Goal: Navigation & Orientation: Find specific page/section

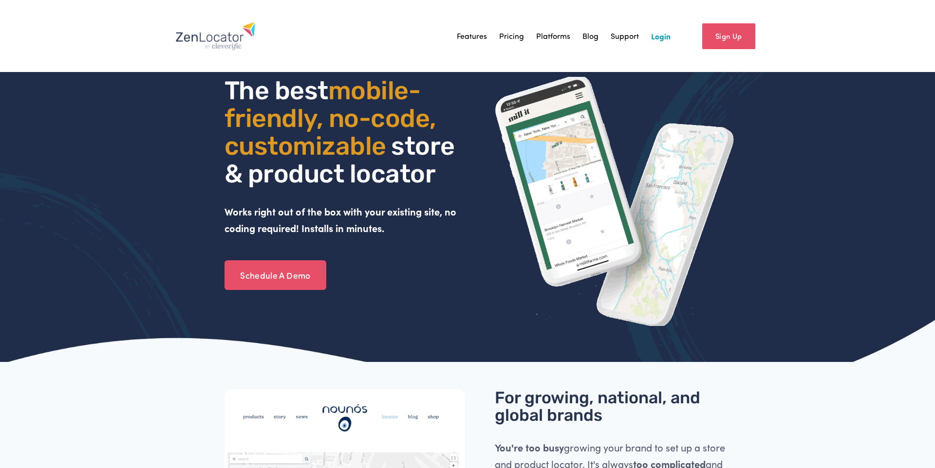
click at [662, 41] on link "Login" at bounding box center [660, 36] width 19 height 15
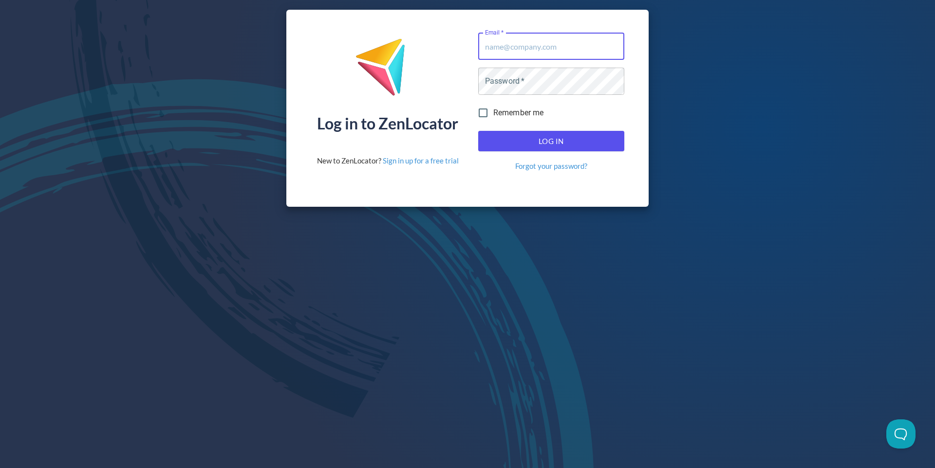
drag, startPoint x: 611, startPoint y: 47, endPoint x: 614, endPoint y: 58, distance: 11.6
click at [0, 468] on com-1password-button at bounding box center [0, 468] width 0 height 0
type input "[EMAIL_ADDRESS][DOMAIN_NAME]"
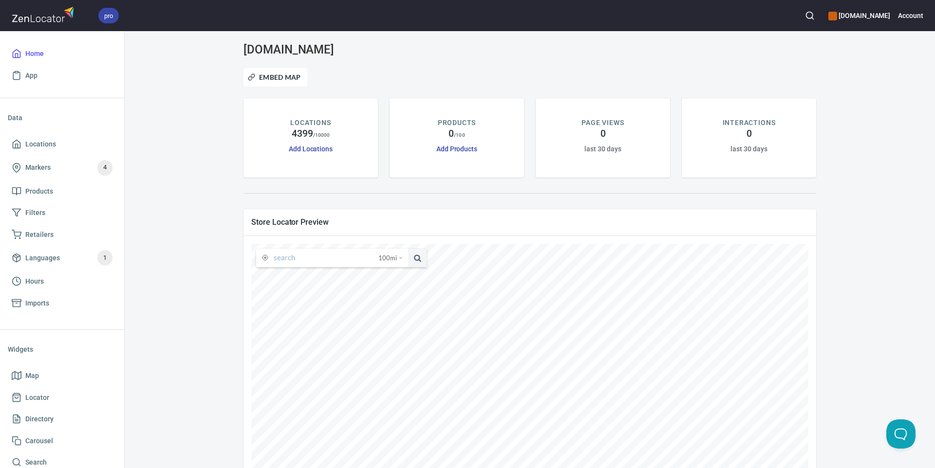
click at [281, 262] on input "text" at bounding box center [326, 258] width 105 height 19
paste input "66212"
type input "66212"
click at [396, 257] on span "100 mi" at bounding box center [387, 258] width 19 height 19
click at [389, 279] on li "50 miles" at bounding box center [393, 284] width 37 height 10
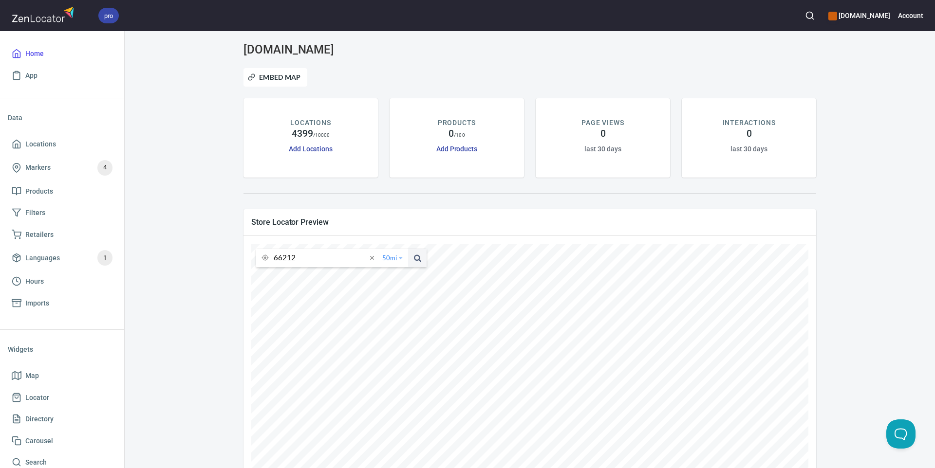
click at [393, 252] on span "50 mi" at bounding box center [389, 258] width 15 height 19
click at [391, 271] on li "25 miles" at bounding box center [395, 274] width 37 height 10
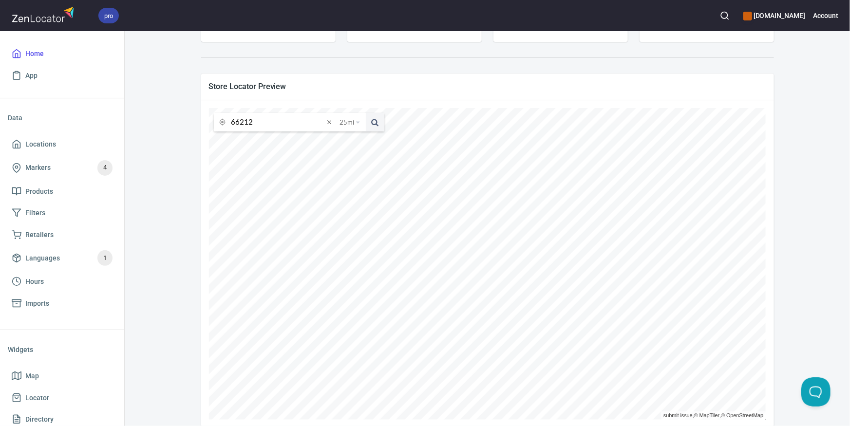
scroll to position [152, 0]
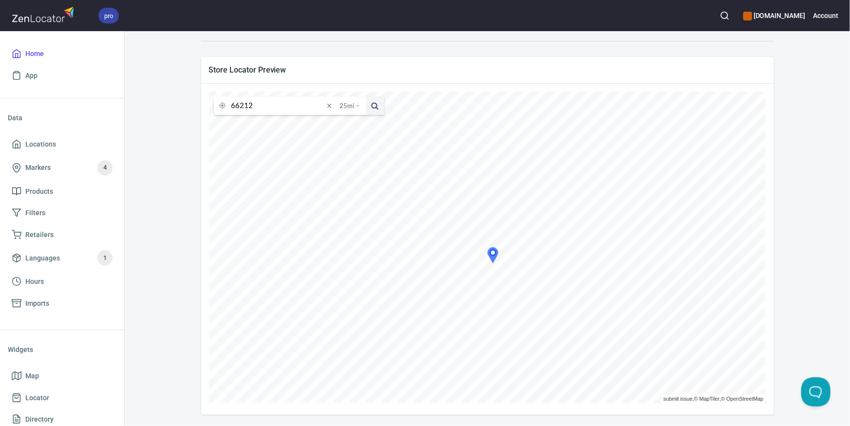
click at [330, 105] on span at bounding box center [329, 105] width 11 height 11
click at [273, 108] on input "text" at bounding box center [285, 105] width 109 height 19
paste input "66212"
type input "66212"
click at [366, 96] on button at bounding box center [375, 105] width 19 height 19
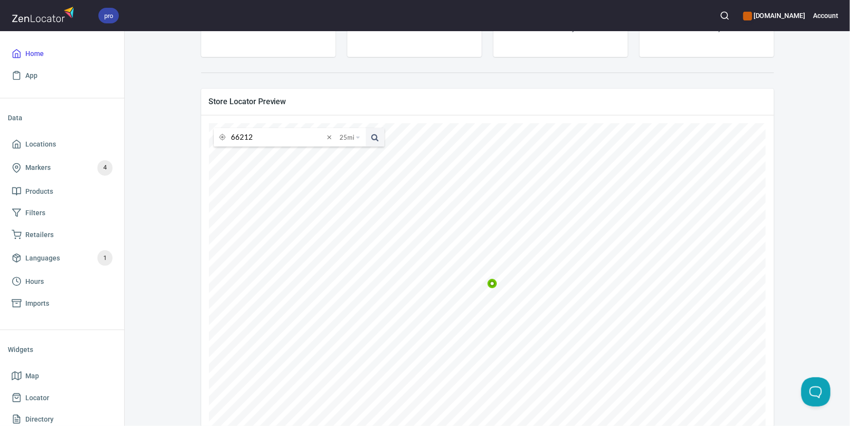
scroll to position [122, 0]
click at [348, 142] on span "25 mi" at bounding box center [347, 136] width 15 height 19
click at [353, 152] on li "25 miles" at bounding box center [353, 152] width 37 height 10
click at [267, 140] on input "66212" at bounding box center [277, 136] width 93 height 19
click at [366, 127] on button at bounding box center [375, 136] width 19 height 19
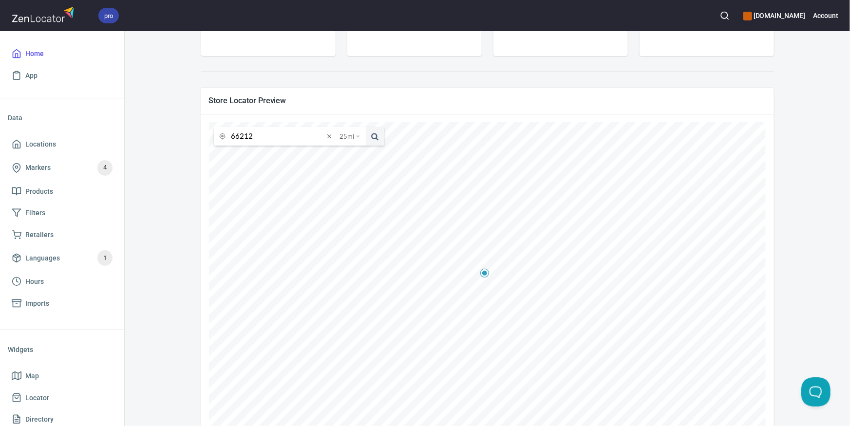
click at [260, 135] on input "66212" at bounding box center [277, 136] width 93 height 19
paste input "23235"
click at [366, 127] on button at bounding box center [375, 136] width 19 height 19
click at [278, 133] on input "23235" at bounding box center [277, 136] width 93 height 19
click at [279, 136] on input "23235" at bounding box center [277, 136] width 93 height 19
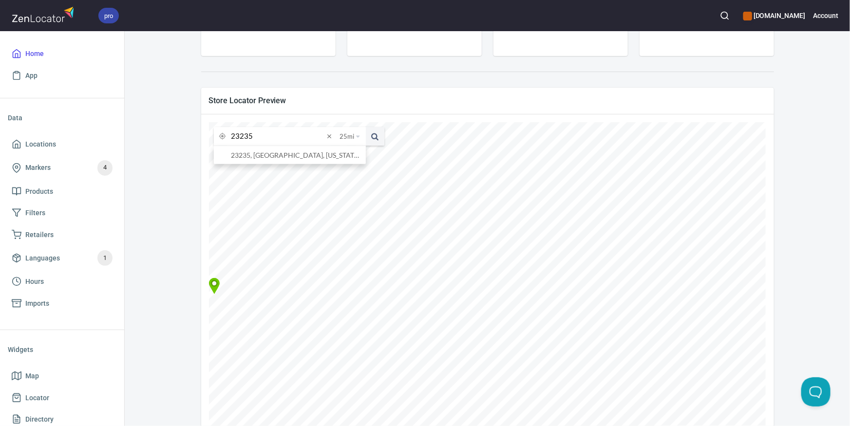
paste input "4808"
type input "48085"
click at [366, 127] on button at bounding box center [375, 136] width 19 height 19
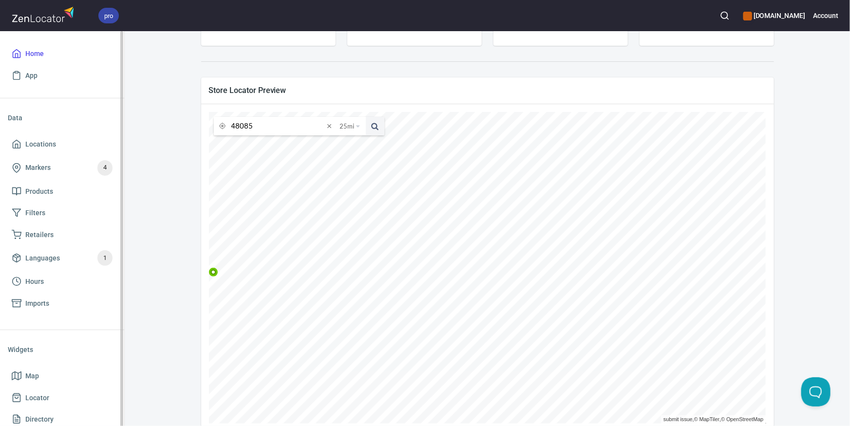
scroll to position [140, 0]
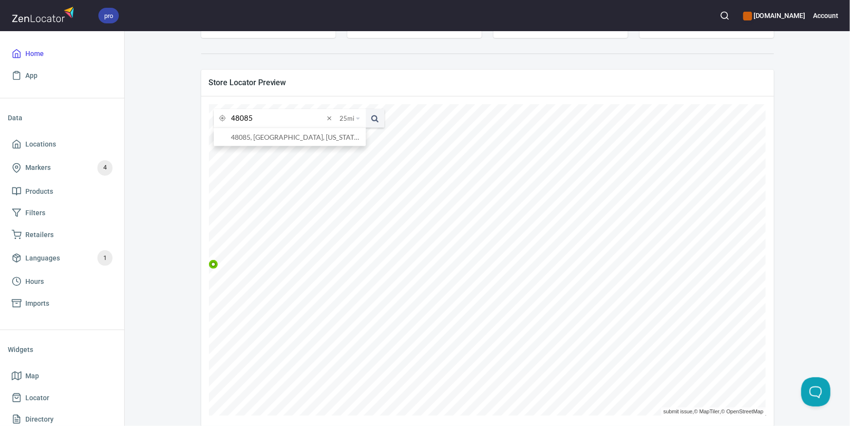
click at [296, 119] on input "48085" at bounding box center [277, 118] width 93 height 19
click at [366, 109] on button at bounding box center [375, 118] width 19 height 19
click at [307, 117] on input "48085" at bounding box center [277, 119] width 93 height 19
click at [366, 110] on button at bounding box center [375, 119] width 19 height 19
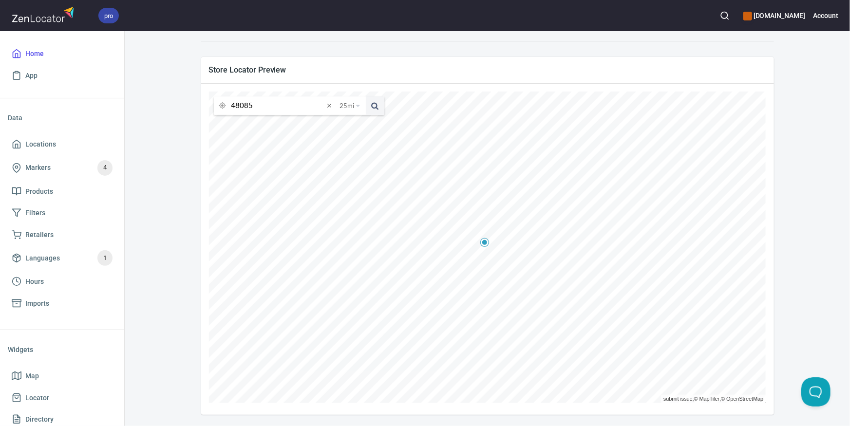
scroll to position [151, 0]
click at [264, 109] on input "48085" at bounding box center [277, 107] width 93 height 19
paste input "86001"
type input "86001"
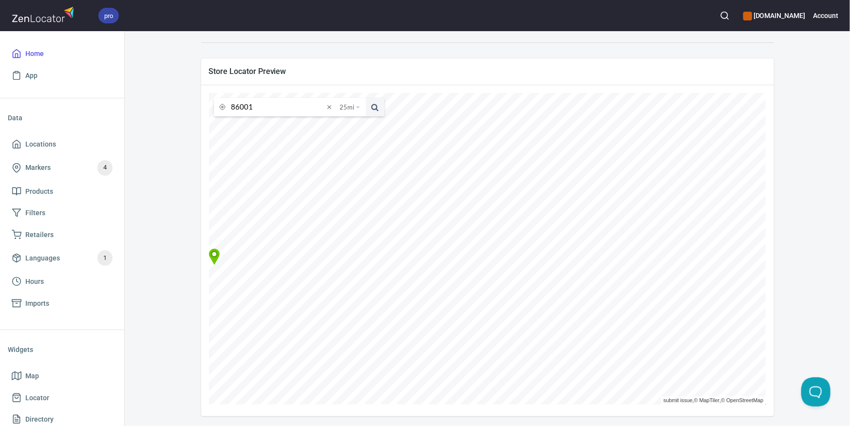
click at [366, 98] on button at bounding box center [375, 107] width 19 height 19
click at [276, 106] on input "86001" at bounding box center [277, 107] width 93 height 19
click at [366, 98] on button at bounding box center [375, 107] width 19 height 19
click at [353, 111] on span "25 mi" at bounding box center [347, 105] width 15 height 19
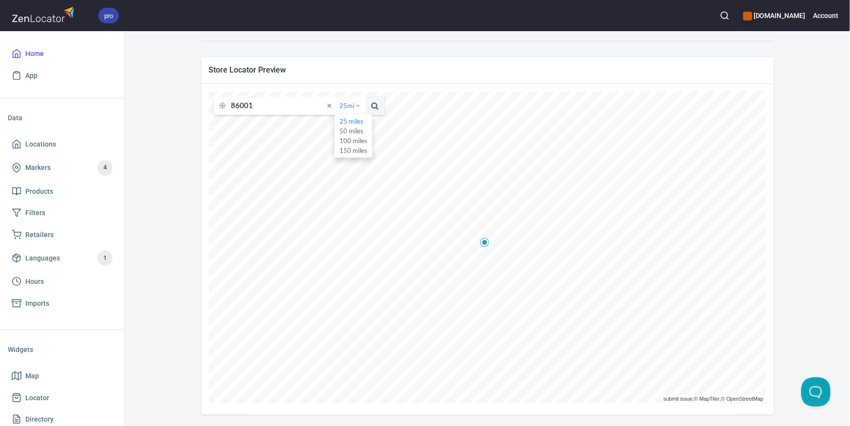
click at [353, 129] on li "50 miles" at bounding box center [353, 131] width 37 height 10
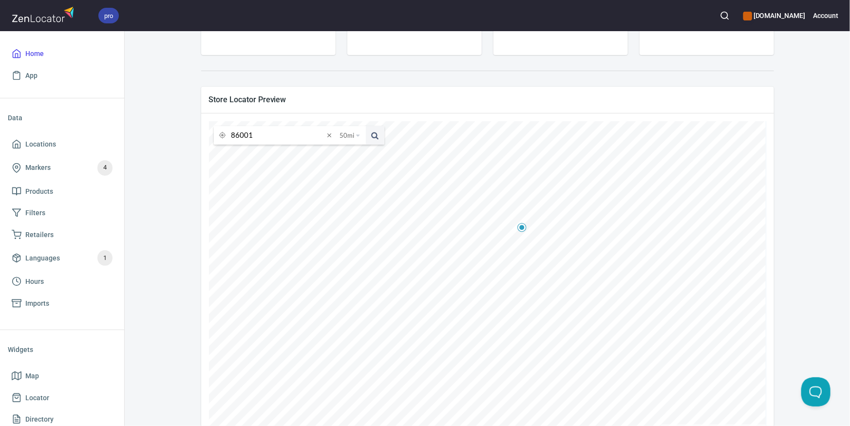
scroll to position [119, 0]
drag, startPoint x: 335, startPoint y: 133, endPoint x: 323, endPoint y: 138, distance: 12.0
click at [334, 133] on div at bounding box center [329, 139] width 11 height 19
click at [261, 138] on input "text" at bounding box center [285, 139] width 109 height 19
paste input "47715"
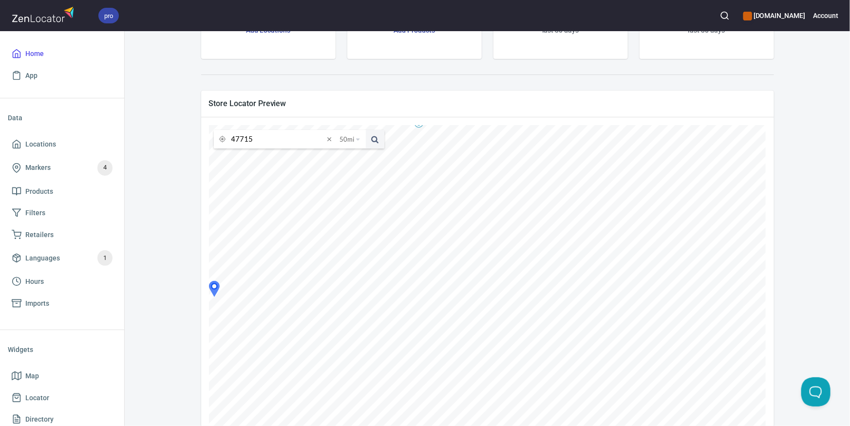
click at [366, 130] on button at bounding box center [375, 139] width 19 height 19
drag, startPoint x: 808, startPoint y: 90, endPoint x: 746, endPoint y: 98, distance: 62.3
click at [808, 90] on div "[DOMAIN_NAME] Embed Map LOCATIONS 4399 / 10000 Add Locations PRODUCTS 0 / 100 A…" at bounding box center [487, 186] width 702 height 524
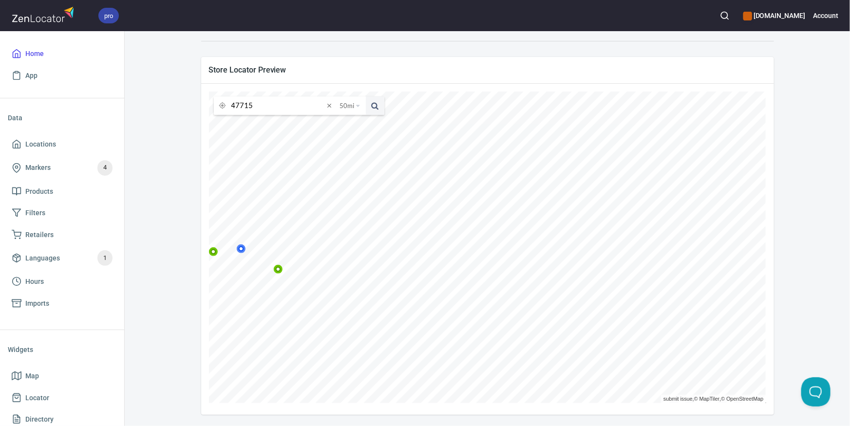
click at [283, 272] on icon at bounding box center [278, 269] width 9 height 9
click at [151, 235] on icon at bounding box center [149, 234] width 6 height 6
drag, startPoint x: 252, startPoint y: 104, endPoint x: 269, endPoint y: 104, distance: 17.0
click at [252, 104] on input "47715" at bounding box center [277, 105] width 93 height 19
click at [366, 96] on button at bounding box center [375, 105] width 19 height 19
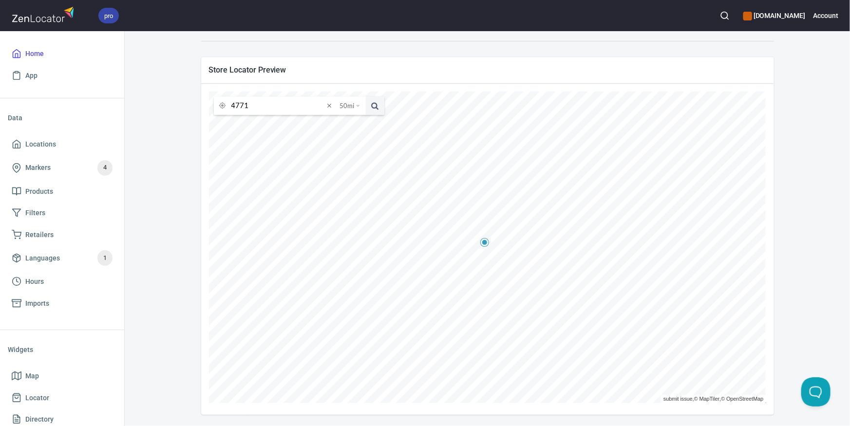
click at [262, 103] on input "4771" at bounding box center [277, 105] width 93 height 19
click at [261, 103] on input "4771" at bounding box center [277, 105] width 93 height 19
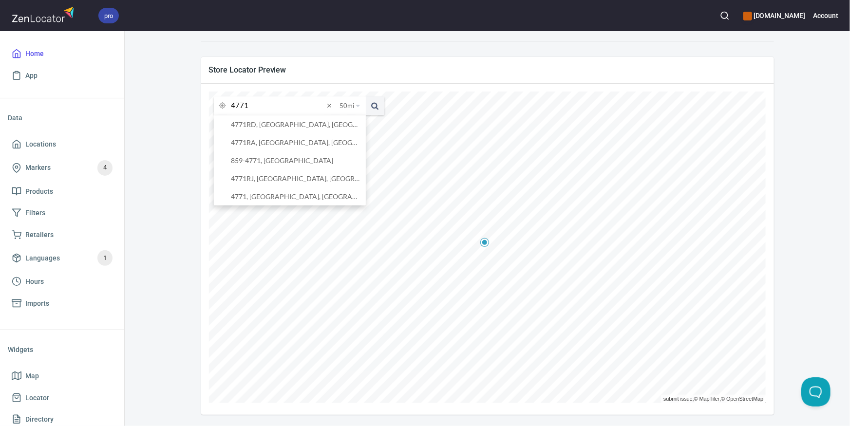
click at [261, 103] on input "4771" at bounding box center [277, 105] width 93 height 19
paste input "6006"
type input "60061"
click at [366, 96] on button at bounding box center [375, 105] width 19 height 19
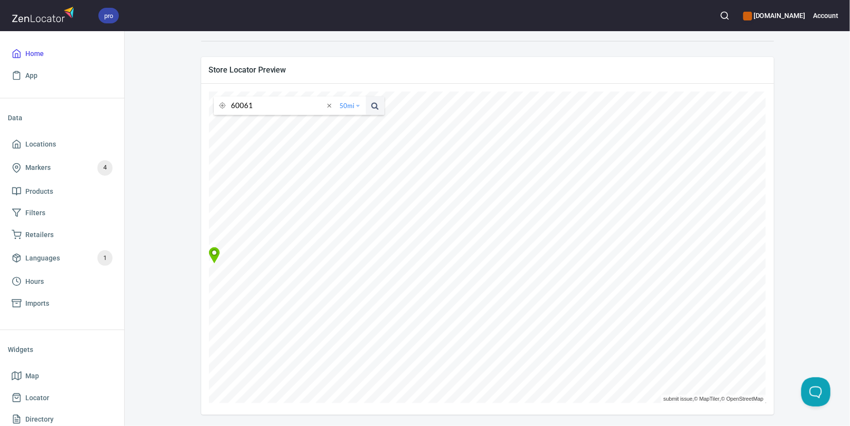
click at [351, 105] on span "50 mi" at bounding box center [347, 105] width 15 height 19
click at [349, 121] on li "25 miles" at bounding box center [353, 121] width 37 height 10
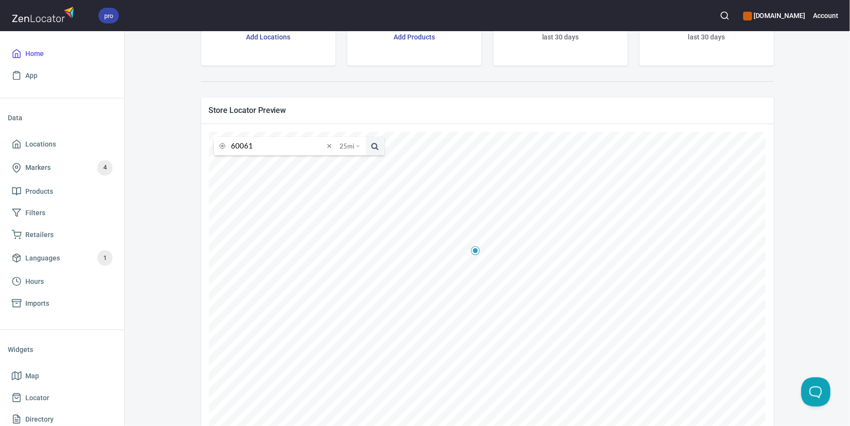
scroll to position [112, 0]
click at [264, 147] on input "60061" at bounding box center [277, 145] width 93 height 19
click at [366, 136] on button at bounding box center [375, 145] width 19 height 19
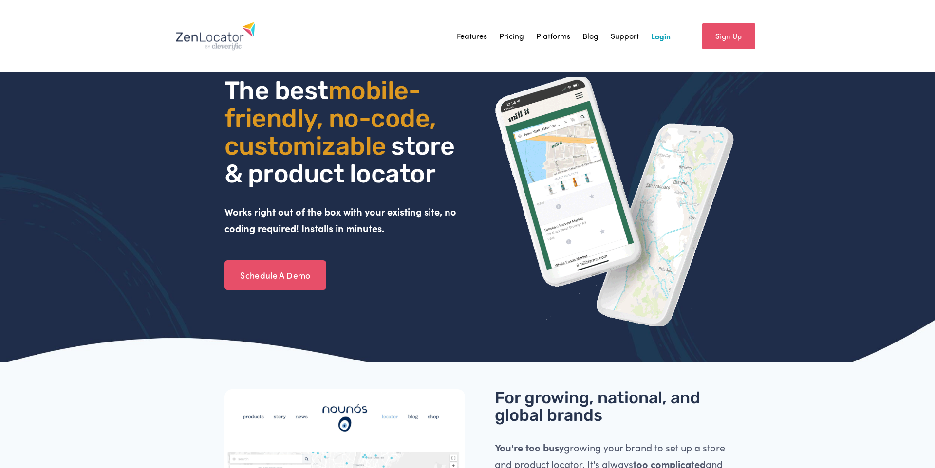
click at [662, 33] on link "Login" at bounding box center [660, 36] width 19 height 15
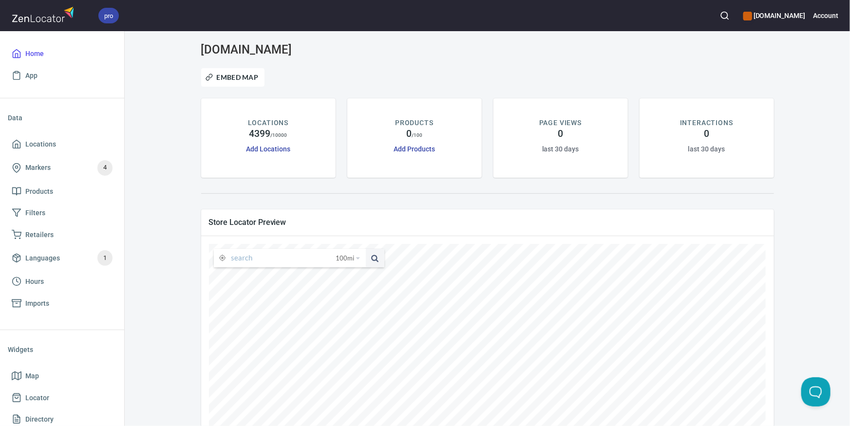
click at [255, 257] on input "text" at bounding box center [283, 258] width 105 height 19
click at [241, 258] on input "text" at bounding box center [283, 258] width 105 height 19
paste input "34202"
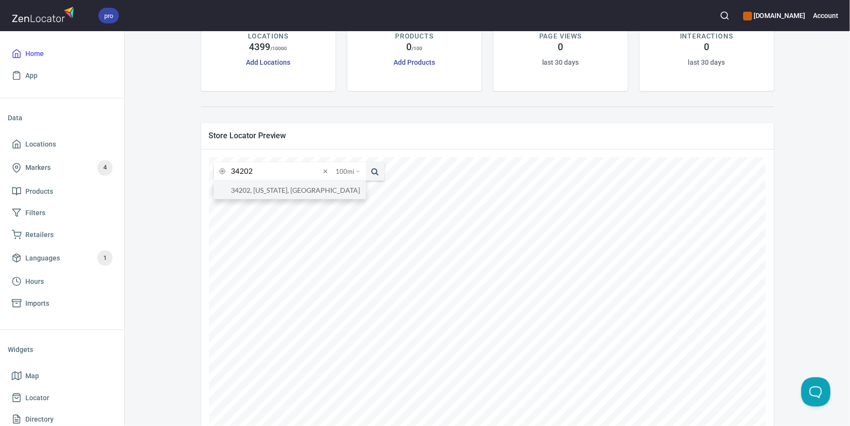
scroll to position [88, 0]
click at [278, 186] on li "34202, Florida, United States" at bounding box center [290, 189] width 152 height 18
type input "34202, Florida, United States"
click at [352, 167] on span "100 mi" at bounding box center [345, 170] width 19 height 19
click at [343, 182] on li "25 miles" at bounding box center [351, 186] width 37 height 10
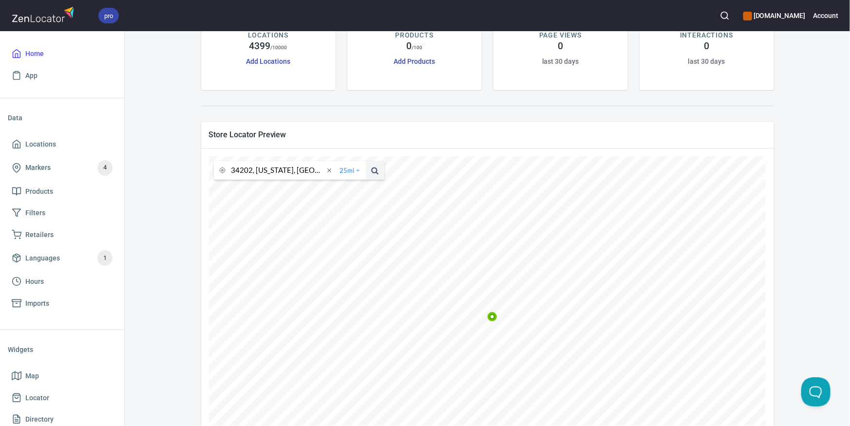
drag, startPoint x: 340, startPoint y: 169, endPoint x: 349, endPoint y: 180, distance: 13.8
click at [340, 169] on span "25 mi" at bounding box center [347, 170] width 15 height 19
click at [348, 195] on li "50 miles" at bounding box center [353, 196] width 37 height 10
drag, startPoint x: 353, startPoint y: 168, endPoint x: 354, endPoint y: 177, distance: 8.9
click at [353, 168] on span "50 mi" at bounding box center [347, 170] width 15 height 19
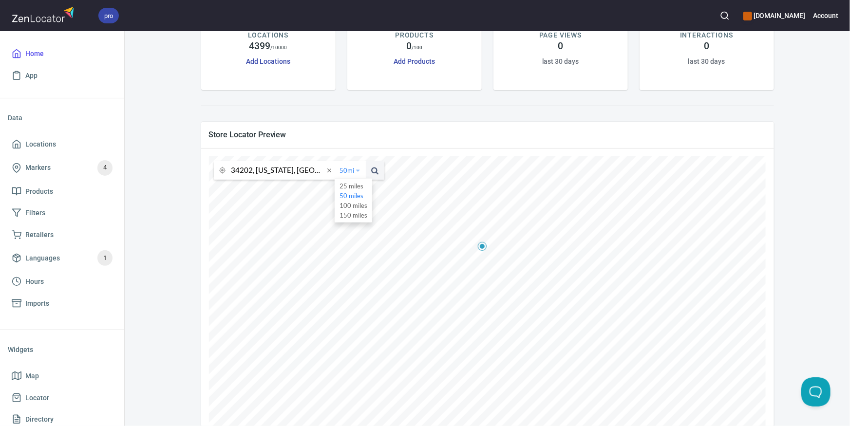
click at [352, 185] on li "25 miles" at bounding box center [353, 186] width 37 height 10
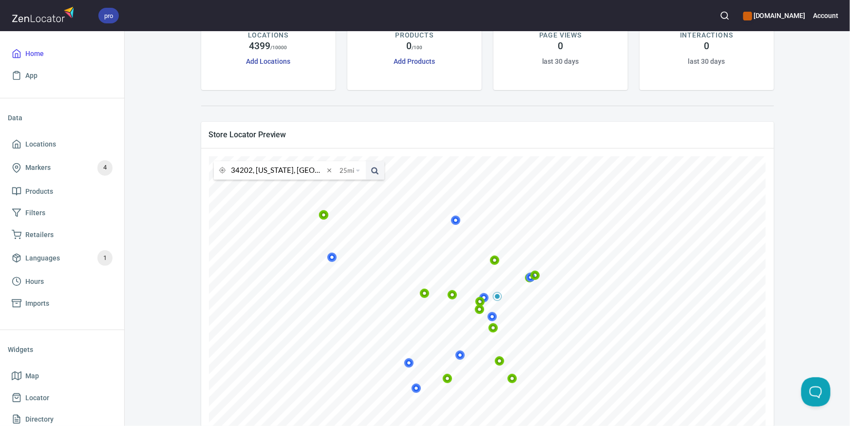
click at [492, 315] on icon at bounding box center [491, 316] width 9 height 9
drag, startPoint x: 479, startPoint y: 299, endPoint x: 495, endPoint y: 309, distance: 19.0
click at [479, 299] on icon at bounding box center [479, 301] width 9 height 9
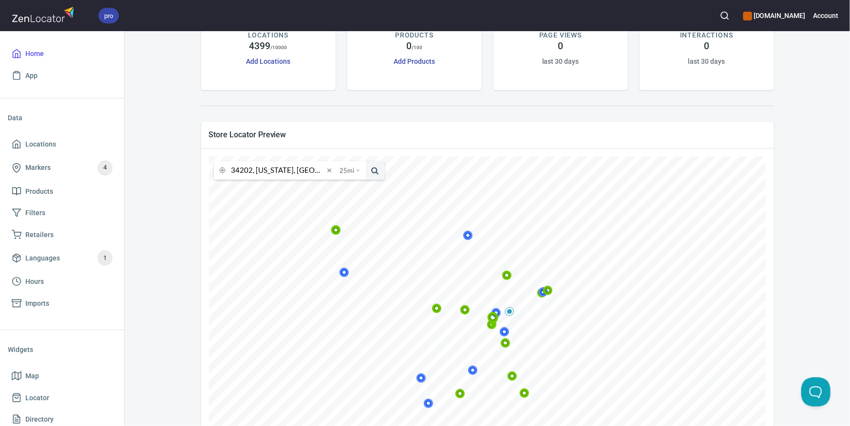
click at [492, 326] on icon at bounding box center [492, 320] width 11 height 16
click at [490, 324] on icon at bounding box center [492, 320] width 11 height 16
click at [466, 310] on icon at bounding box center [465, 310] width 6 height 6
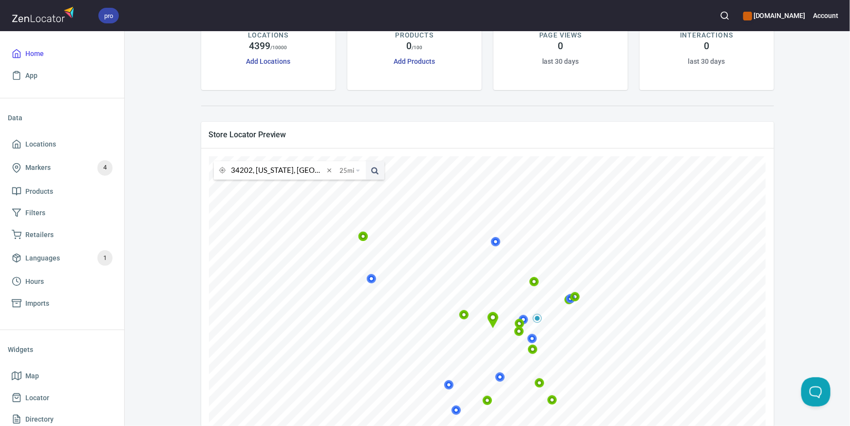
click at [519, 322] on icon at bounding box center [519, 323] width 9 height 9
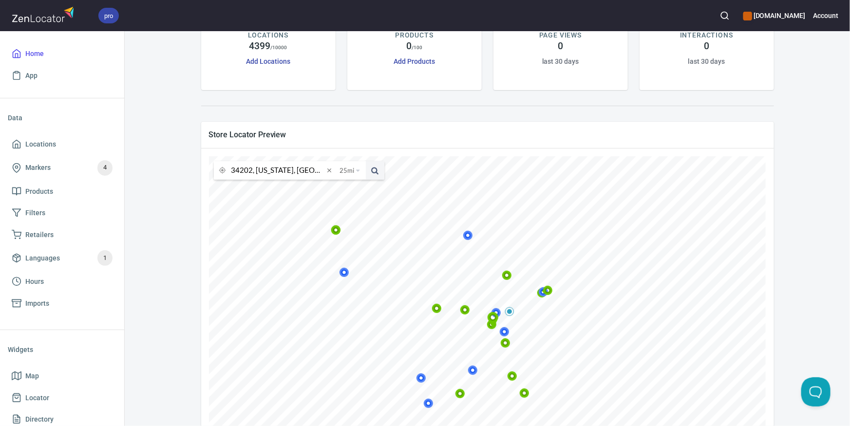
click at [464, 310] on icon at bounding box center [465, 310] width 6 height 6
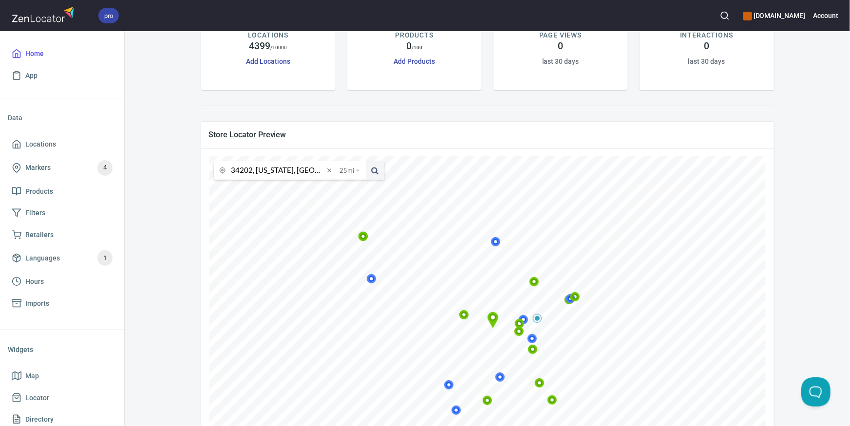
click at [537, 283] on icon at bounding box center [533, 281] width 9 height 9
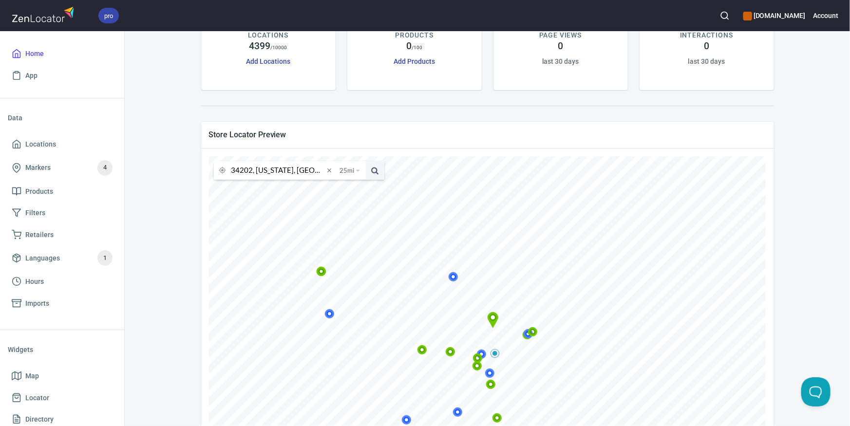
drag, startPoint x: 293, startPoint y: 169, endPoint x: 331, endPoint y: 168, distance: 37.5
click at [293, 169] on input "34202, Florida, United States" at bounding box center [277, 170] width 93 height 19
click at [333, 168] on span at bounding box center [329, 170] width 11 height 11
click at [308, 172] on input "text" at bounding box center [285, 170] width 109 height 19
paste input "34223"
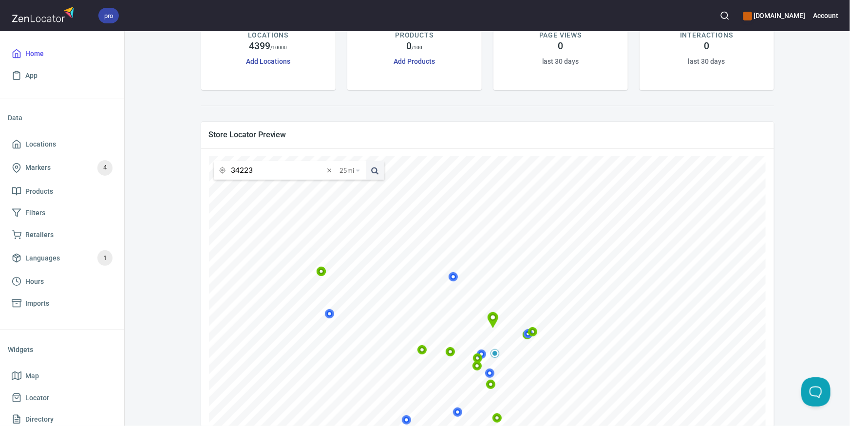
type input "34223"
click at [366, 161] on button at bounding box center [375, 170] width 19 height 19
click at [257, 164] on input "34223" at bounding box center [277, 170] width 93 height 19
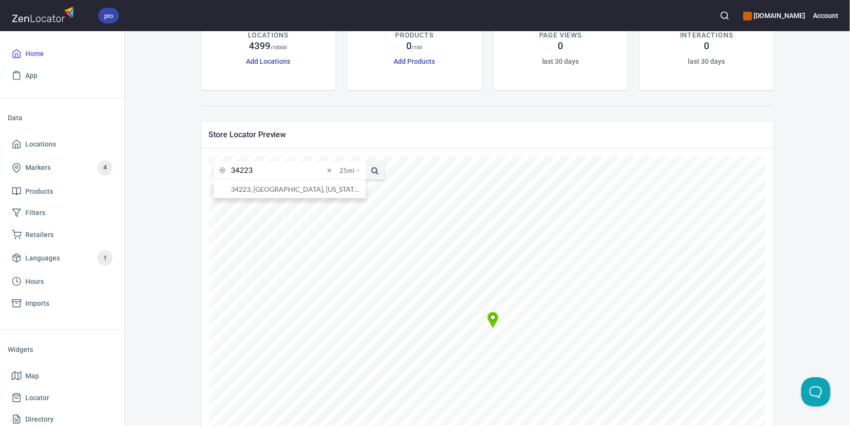
click at [258, 168] on input "34223" at bounding box center [277, 170] width 93 height 19
click at [366, 161] on button at bounding box center [375, 170] width 19 height 19
drag, startPoint x: 175, startPoint y: 298, endPoint x: 191, endPoint y: 286, distance: 20.0
click at [175, 298] on div "selkirk.com Embed Map LOCATIONS 4399 / 10000 Add Locations PRODUCTS 0 / 100 Add…" at bounding box center [487, 217] width 702 height 524
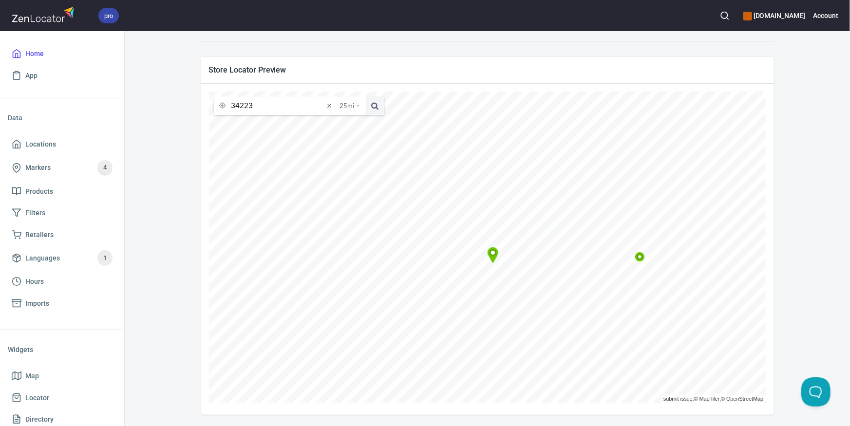
click at [638, 258] on icon at bounding box center [639, 256] width 9 height 9
